Goal: Check status

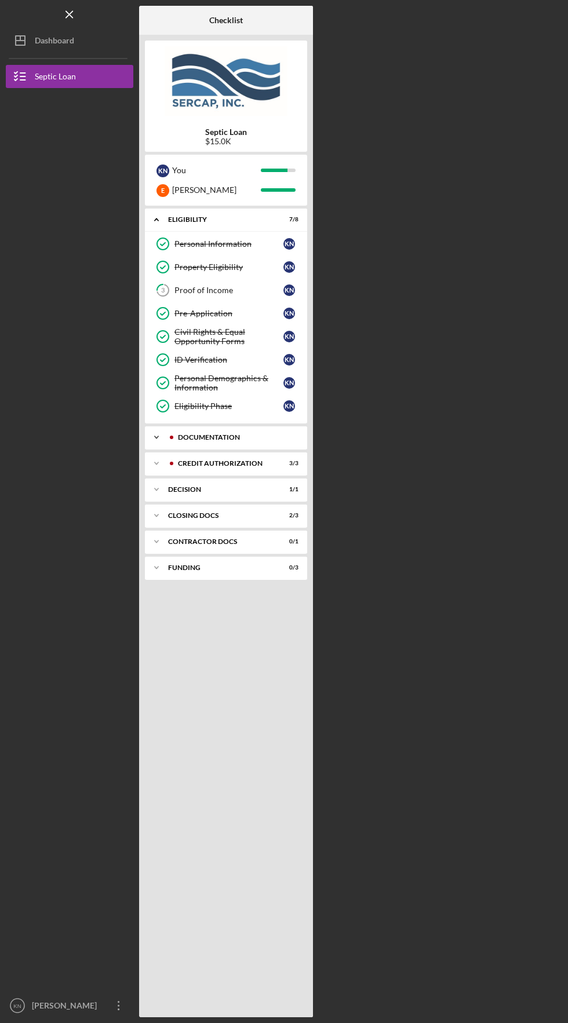
click at [257, 439] on div "Documentation" at bounding box center [235, 437] width 115 height 7
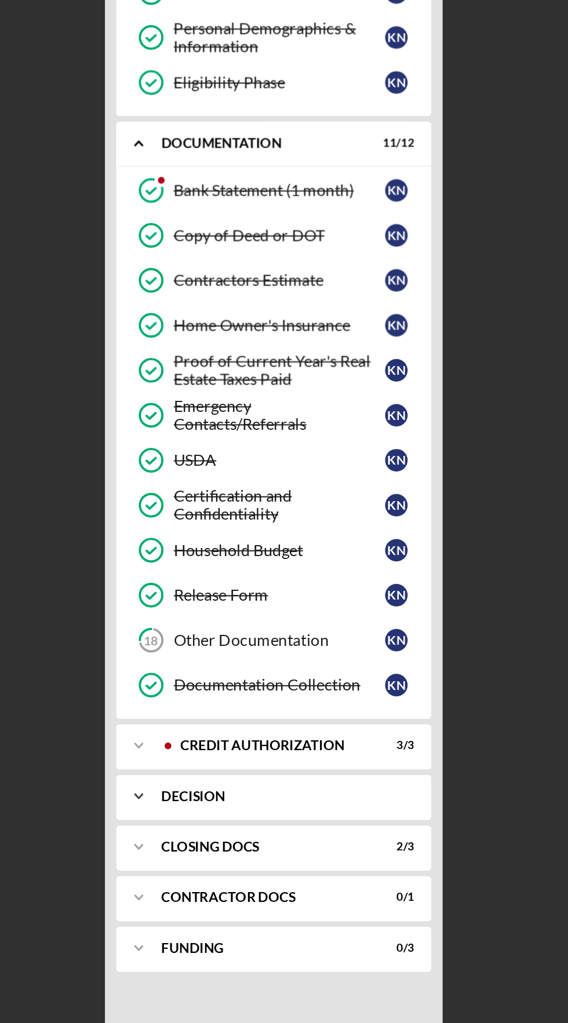
click at [250, 771] on div "Decision" at bounding box center [230, 773] width 125 height 7
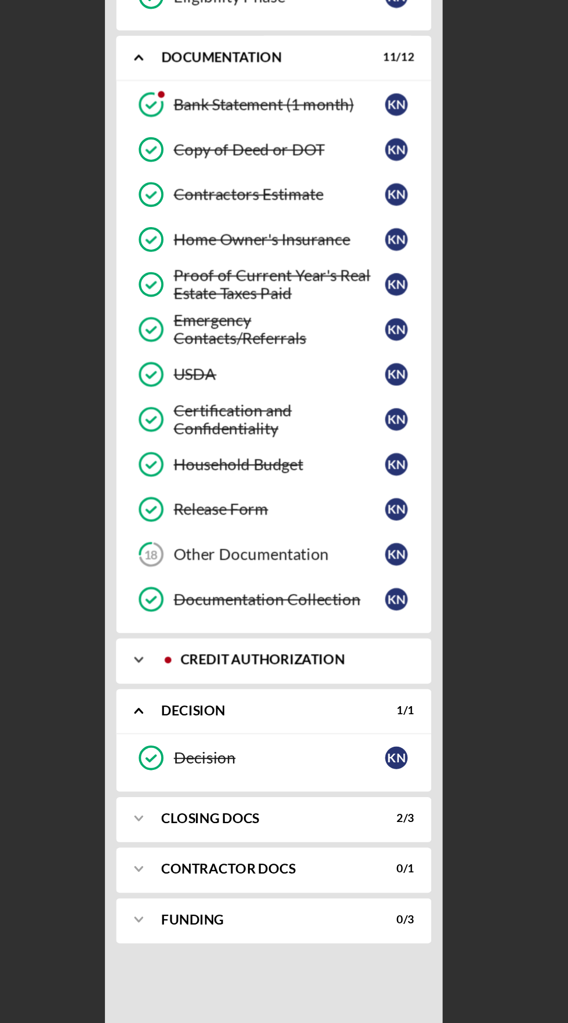
click at [251, 746] on div "CREDIT AUTHORIZATION" at bounding box center [235, 747] width 115 height 7
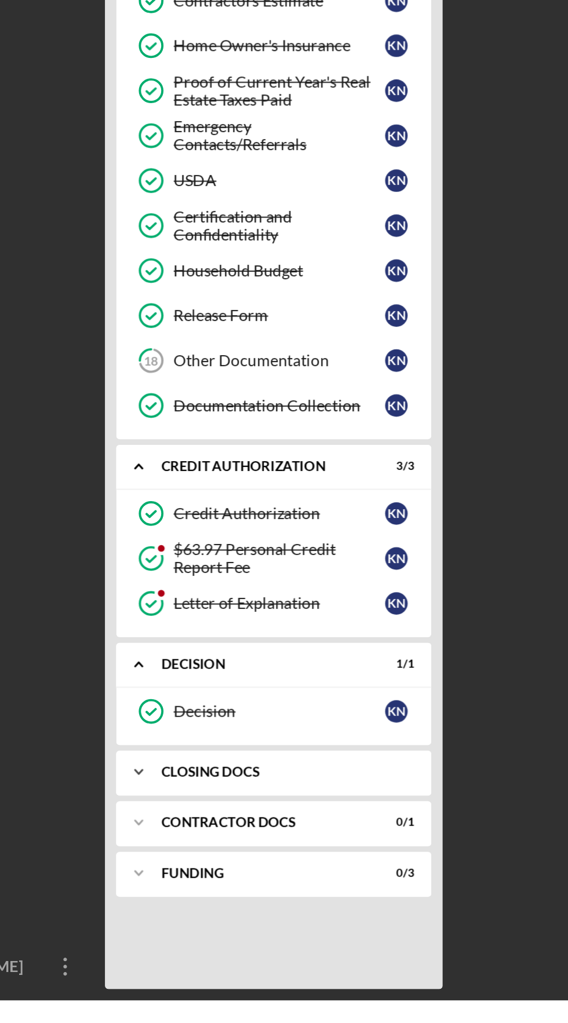
click at [253, 898] on div "Icon/Expander CLOSING DOCS 2 / 3" at bounding box center [226, 905] width 162 height 23
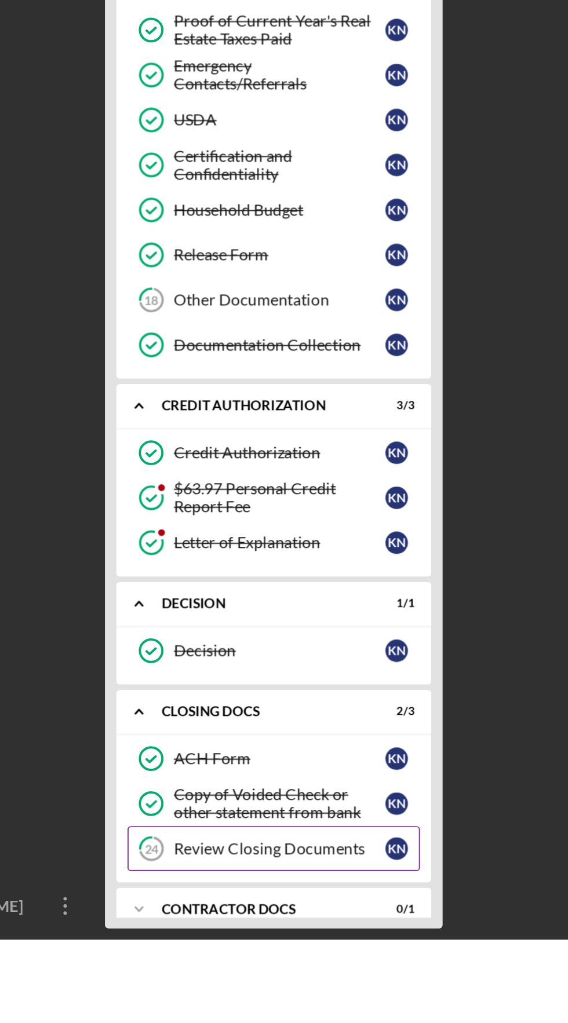
click at [257, 973] on div "Review Closing Documents" at bounding box center [228, 975] width 109 height 9
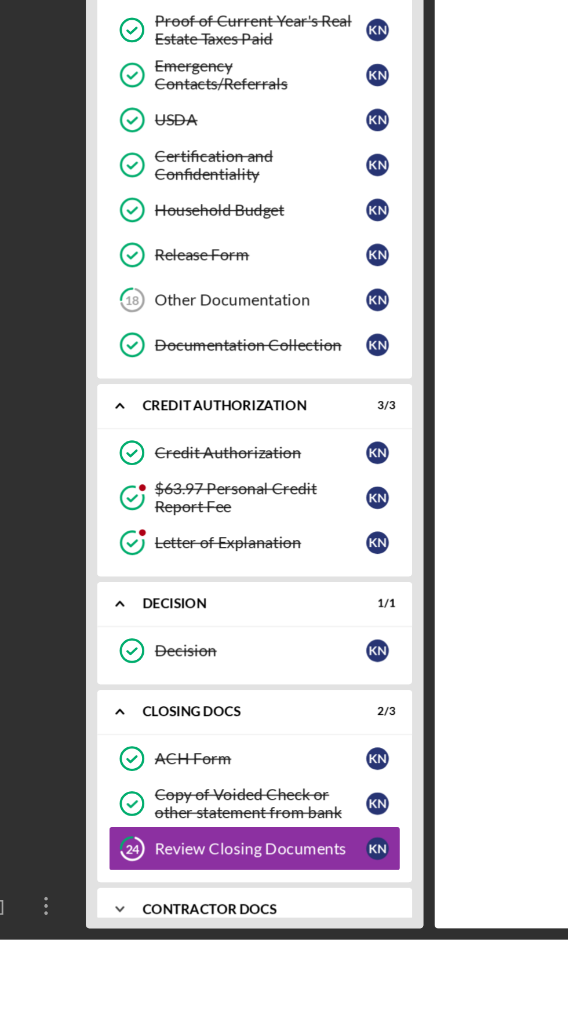
click at [240, 1007] on div "Contractor Docs" at bounding box center [230, 1007] width 125 height 7
